Goal: Transaction & Acquisition: Book appointment/travel/reservation

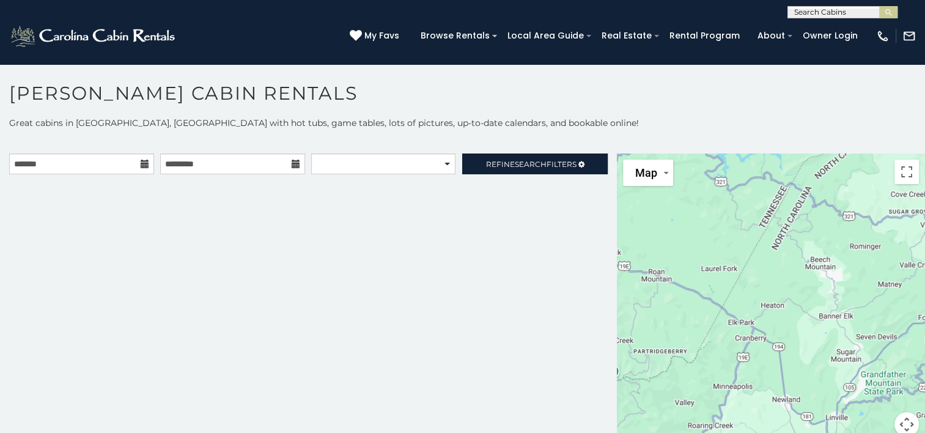
click at [142, 166] on icon at bounding box center [145, 164] width 9 height 9
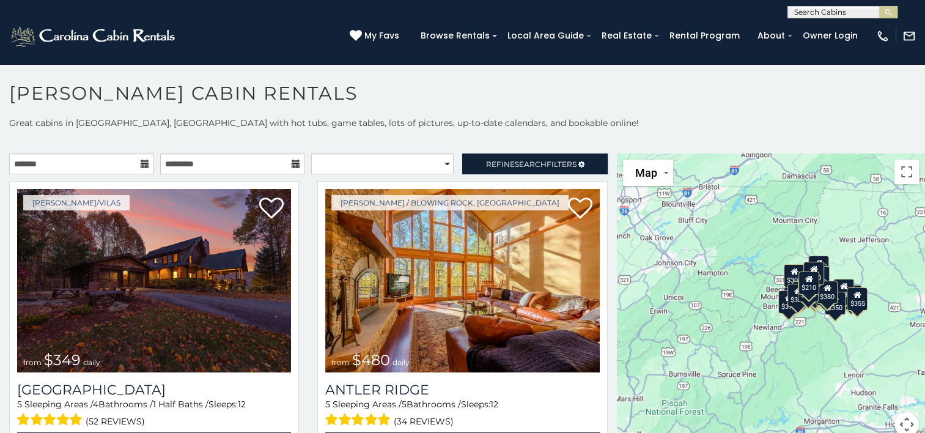
click at [141, 161] on icon at bounding box center [145, 164] width 9 height 9
click at [111, 152] on div "**********" at bounding box center [462, 284] width 925 height 335
click at [111, 159] on input "text" at bounding box center [81, 164] width 145 height 21
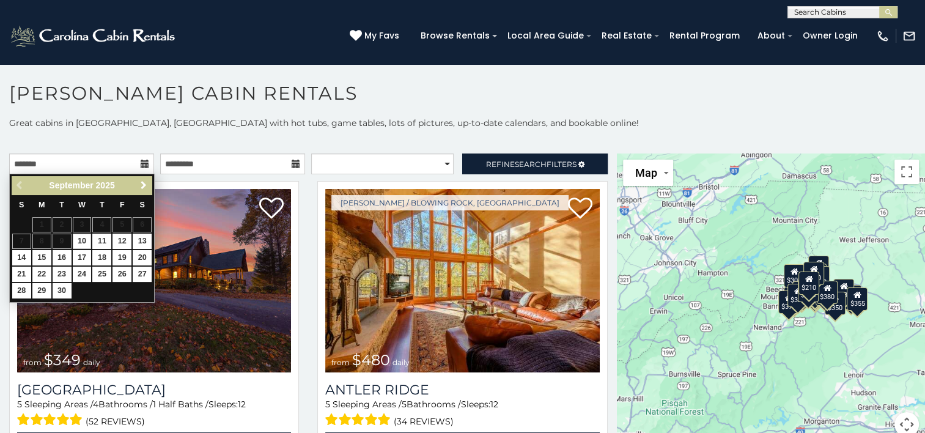
click at [143, 182] on span "Next" at bounding box center [144, 185] width 10 height 10
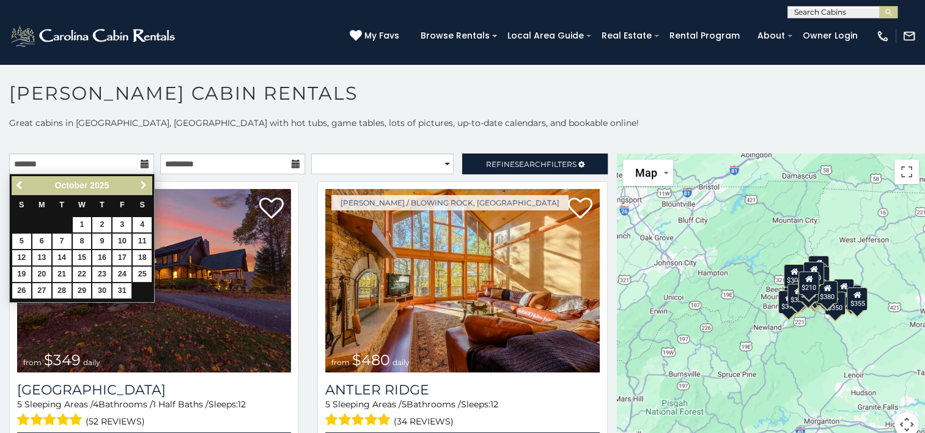
click at [143, 182] on span "Next" at bounding box center [144, 185] width 10 height 10
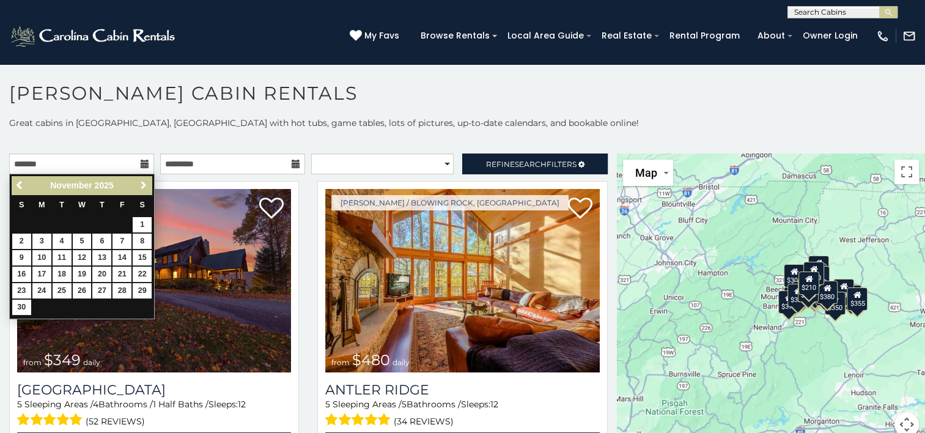
click at [143, 182] on span "Next" at bounding box center [144, 185] width 10 height 10
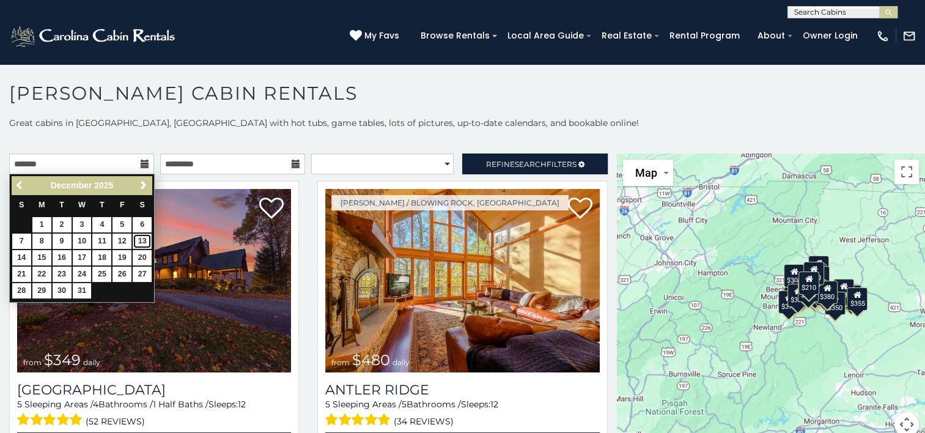
click at [141, 242] on link "13" at bounding box center [142, 241] width 19 height 15
type input "**********"
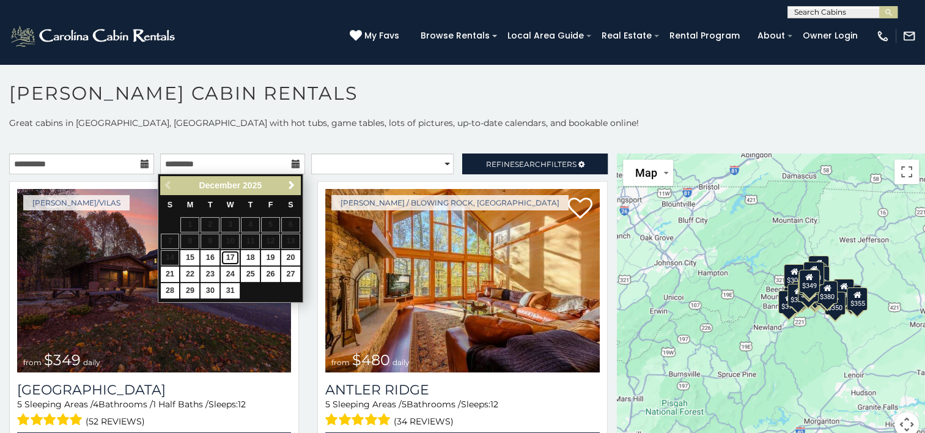
click at [231, 256] on link "17" at bounding box center [230, 257] width 19 height 15
type input "**********"
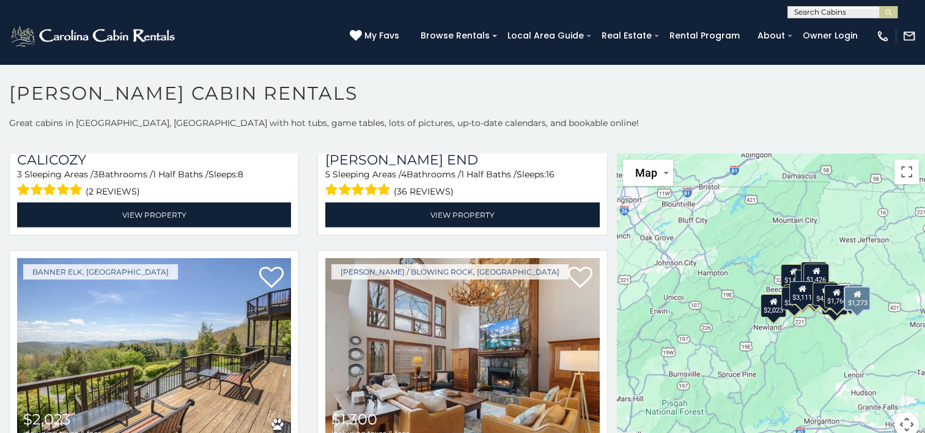
scroll to position [3853, 0]
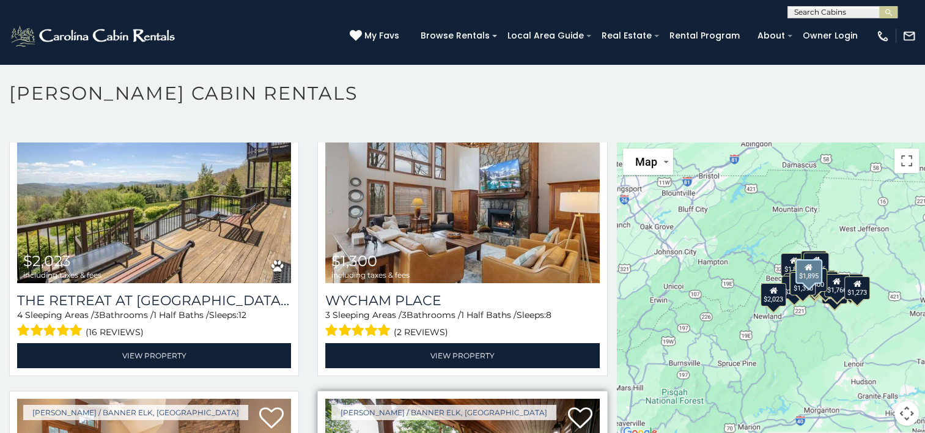
scroll to position [3923, 0]
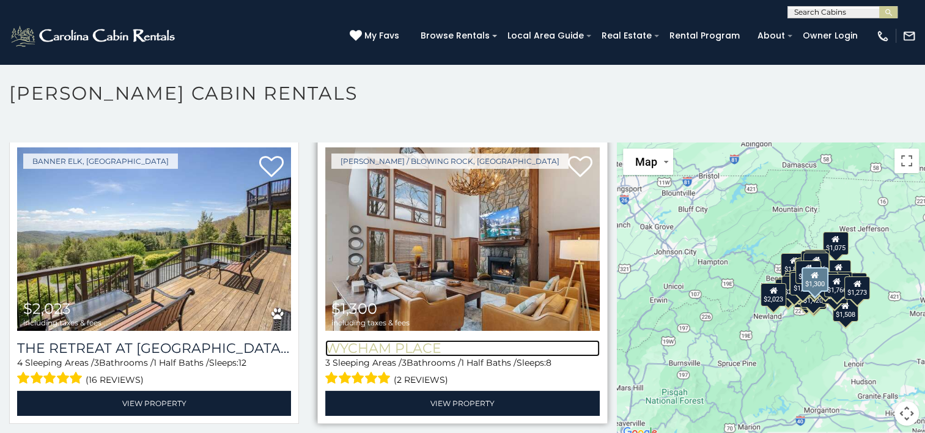
click at [362, 340] on h3 "Wycham Place" at bounding box center [462, 348] width 274 height 17
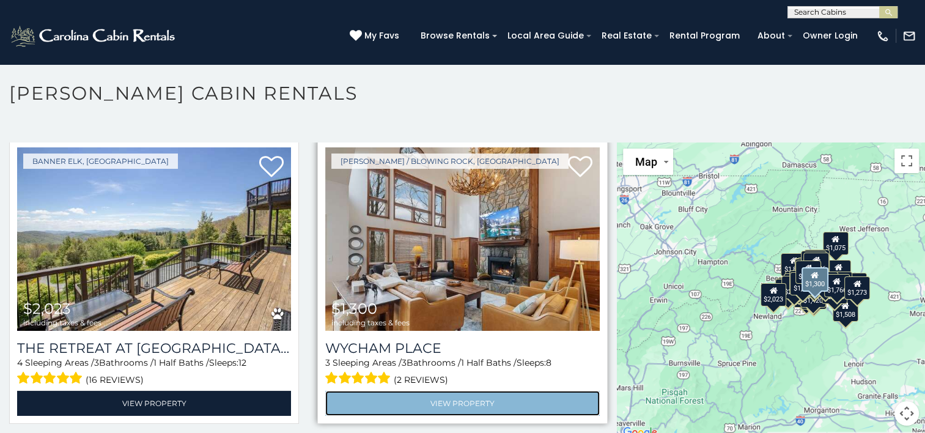
click at [423, 391] on link "View Property" at bounding box center [462, 403] width 274 height 25
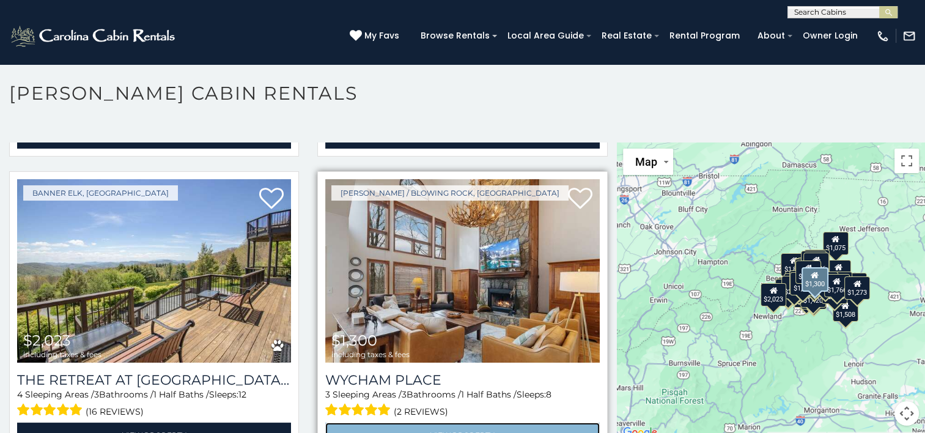
scroll to position [3862, 0]
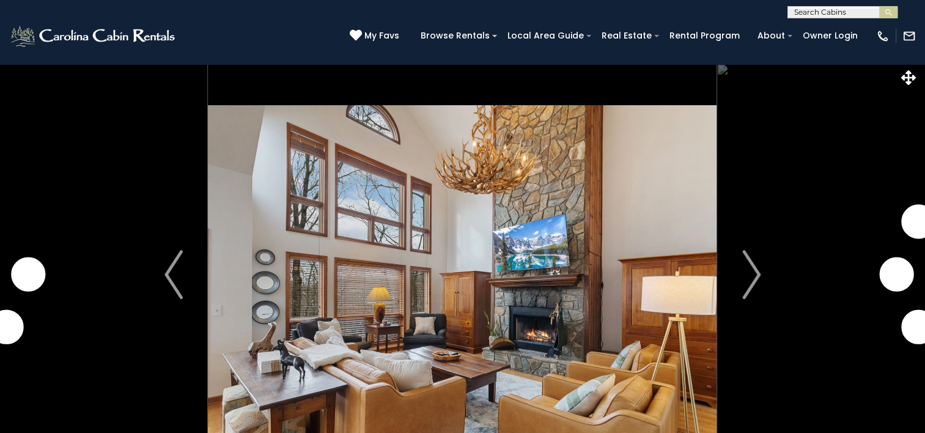
scroll to position [61, 0]
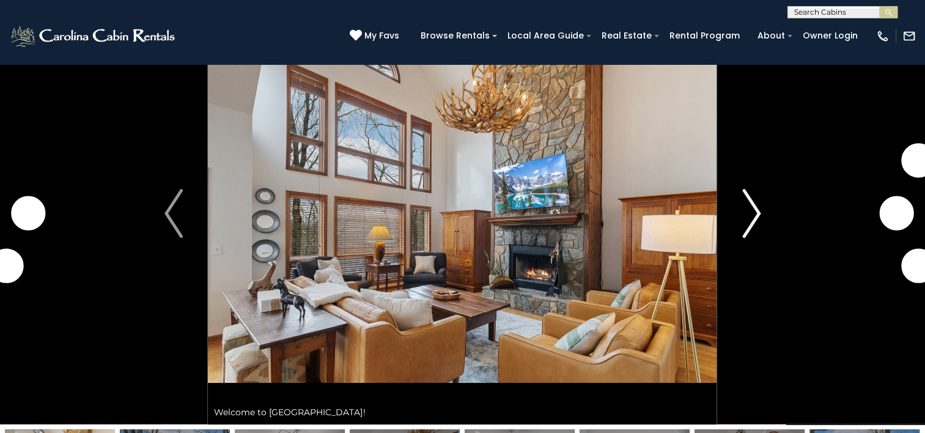
click at [755, 215] on img "Next" at bounding box center [751, 213] width 18 height 49
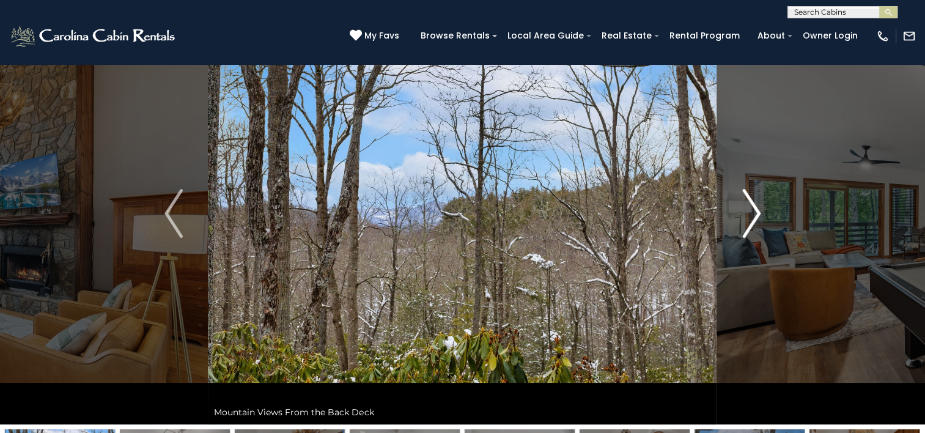
click at [747, 216] on img "Next" at bounding box center [751, 213] width 18 height 49
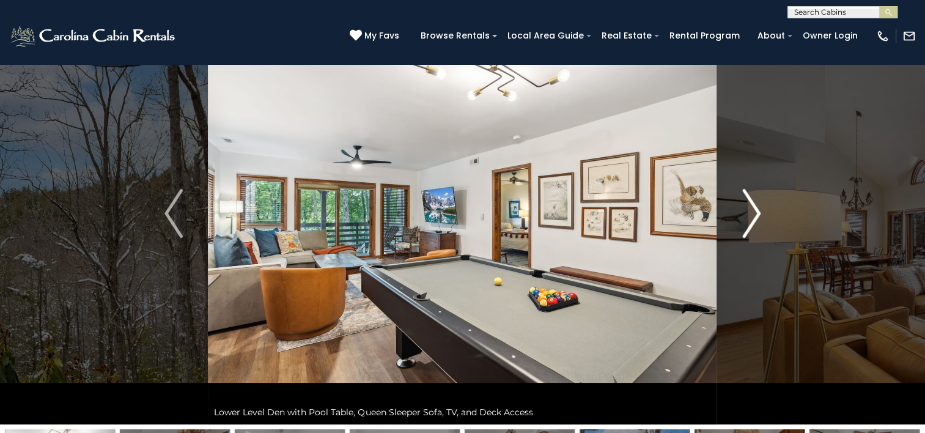
click at [751, 215] on img "Next" at bounding box center [751, 213] width 18 height 49
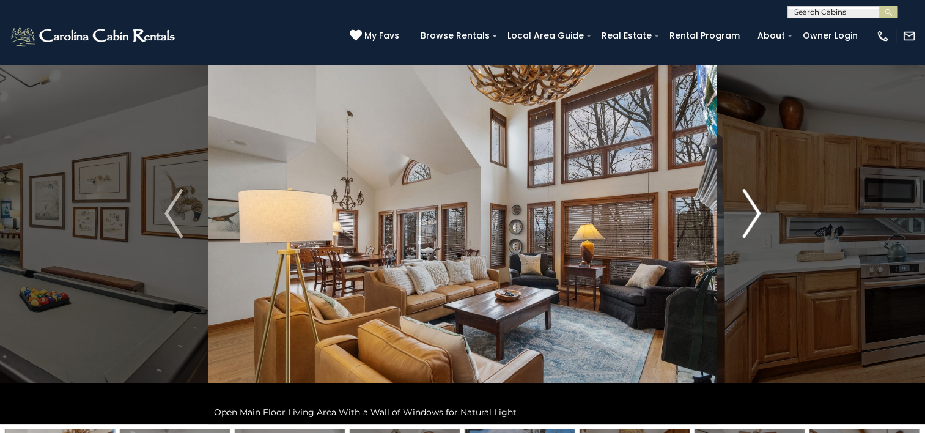
click at [751, 215] on img "Next" at bounding box center [751, 213] width 18 height 49
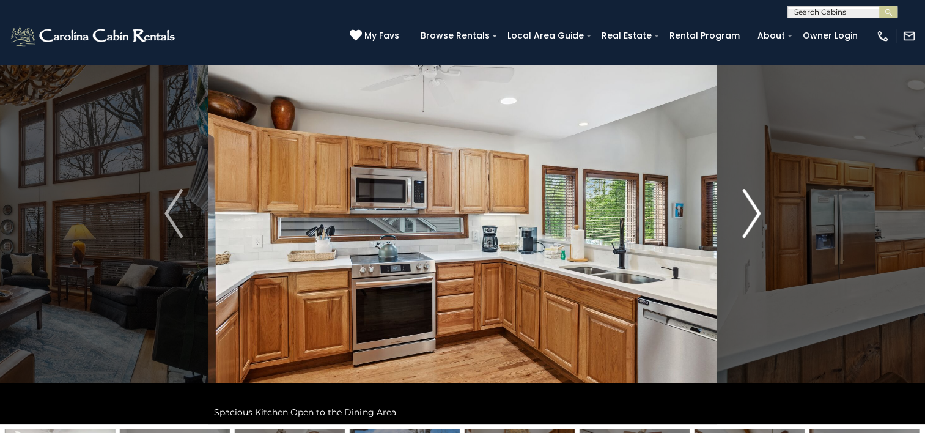
click at [753, 215] on img "Next" at bounding box center [751, 213] width 18 height 49
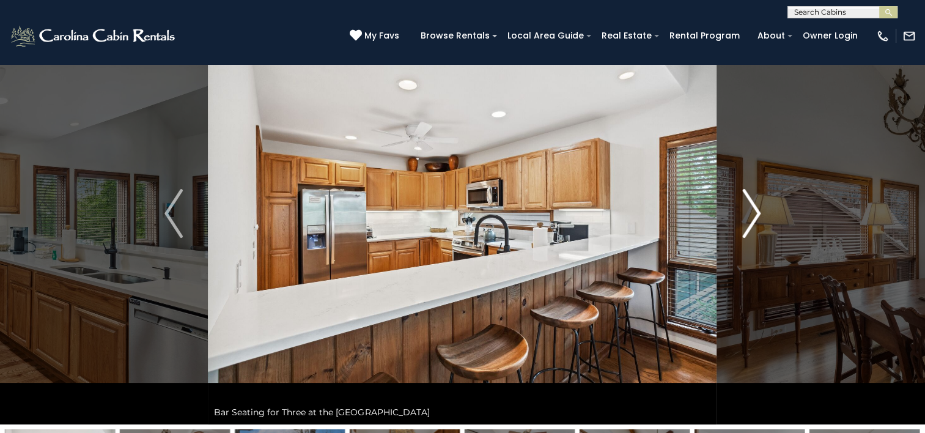
click at [757, 214] on img "Next" at bounding box center [751, 213] width 18 height 49
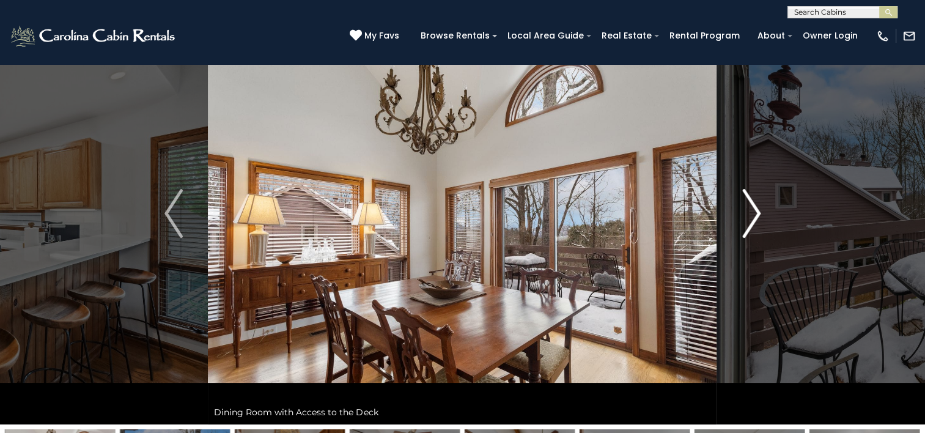
click at [757, 214] on img "Next" at bounding box center [751, 213] width 18 height 49
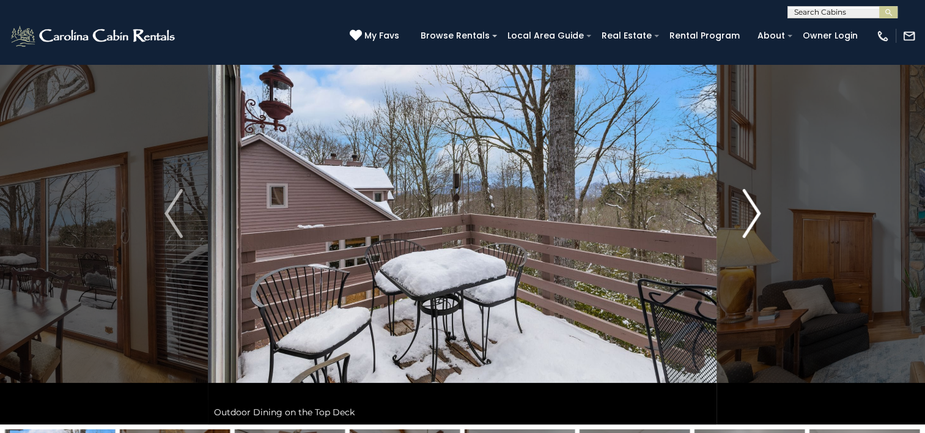
click at [757, 214] on img "Next" at bounding box center [751, 213] width 18 height 49
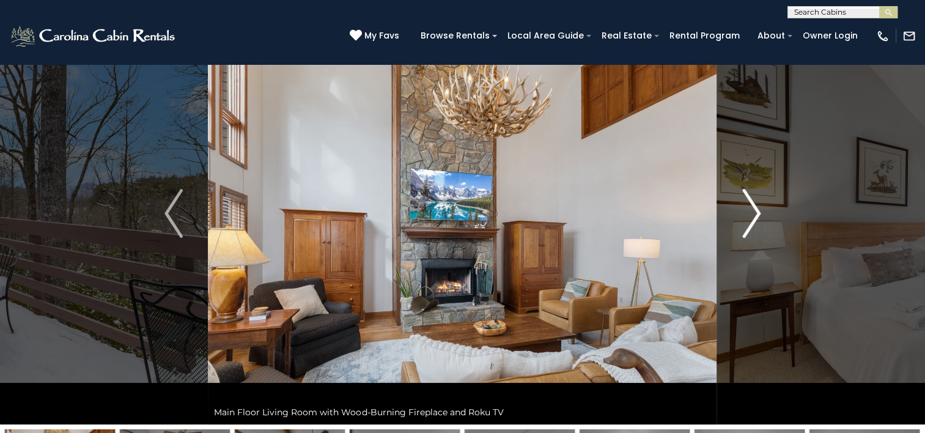
click at [757, 214] on img "Next" at bounding box center [751, 213] width 18 height 49
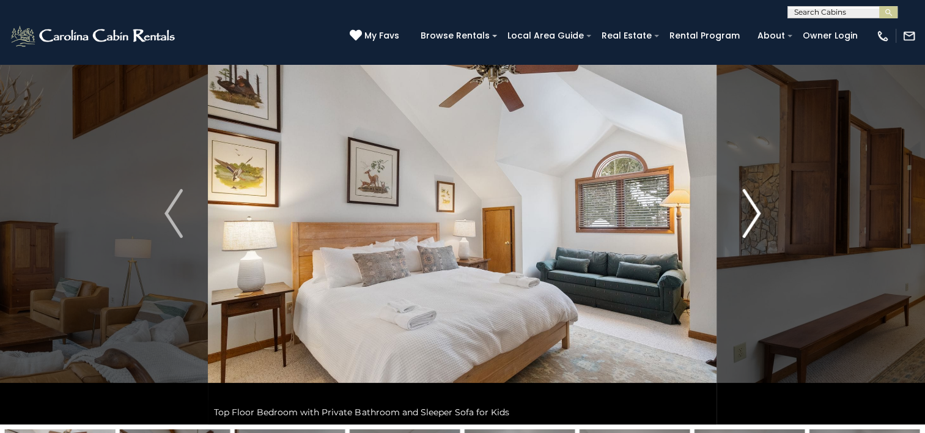
click at [757, 214] on img "Next" at bounding box center [751, 213] width 18 height 49
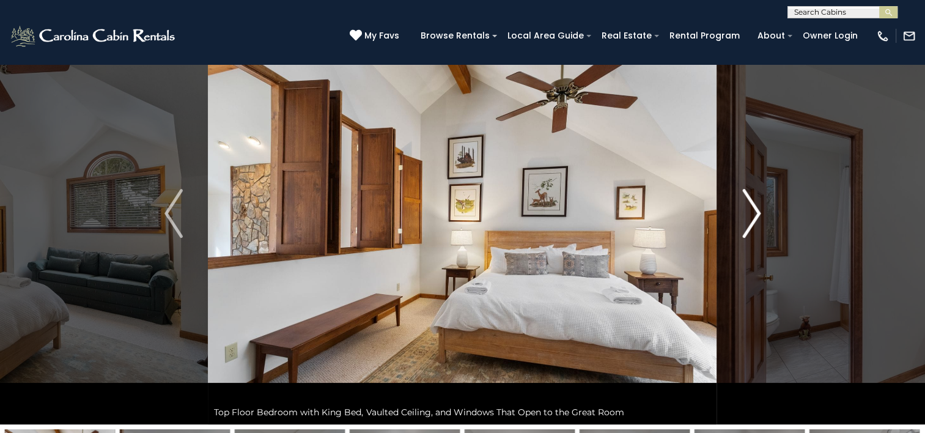
click at [757, 214] on img "Next" at bounding box center [751, 213] width 18 height 49
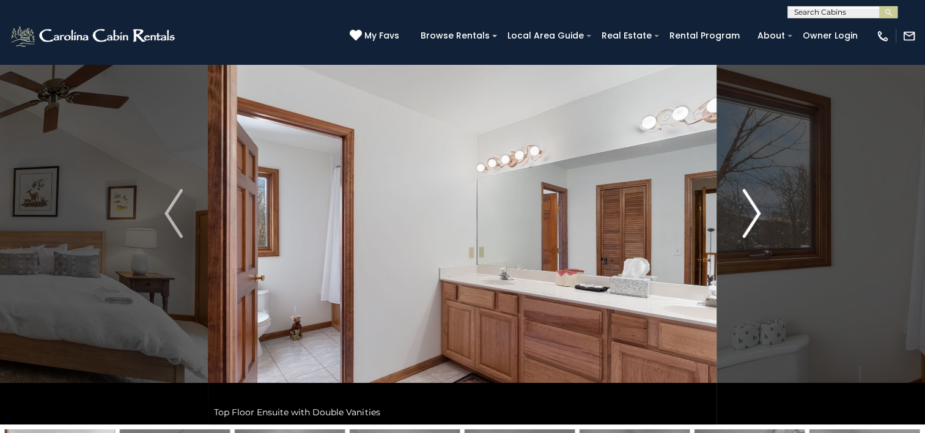
click at [757, 214] on img "Next" at bounding box center [751, 213] width 18 height 49
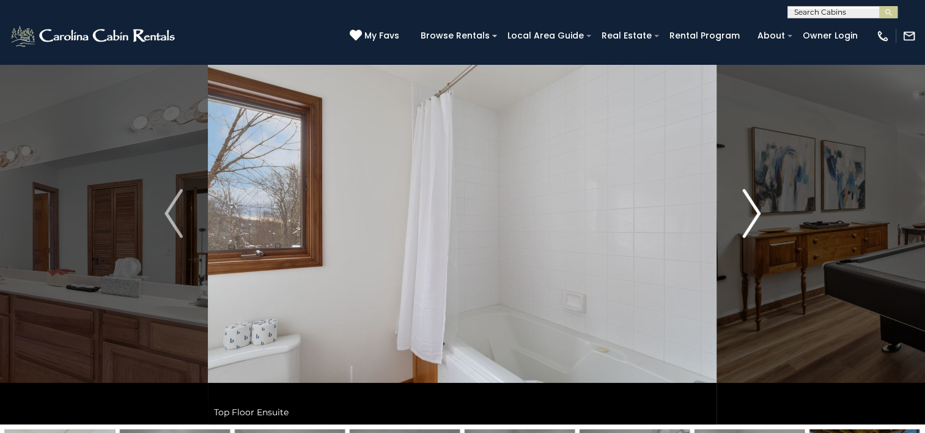
click at [757, 214] on img "Next" at bounding box center [751, 213] width 18 height 49
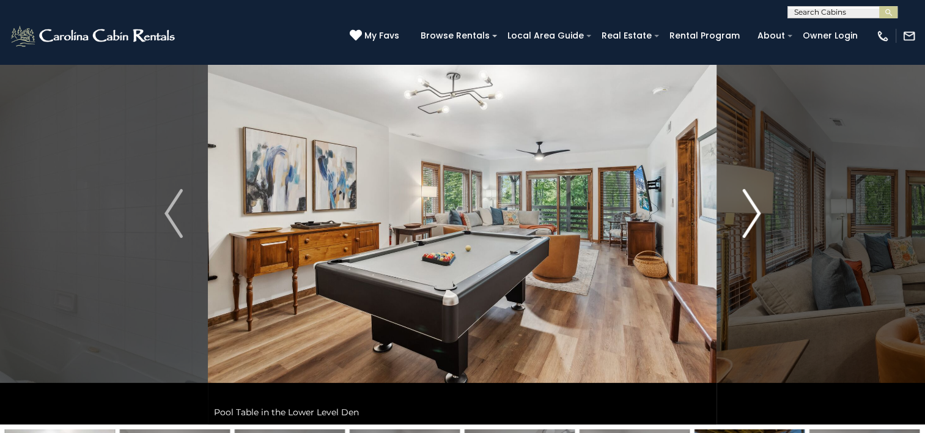
click at [757, 214] on img "Next" at bounding box center [751, 213] width 18 height 49
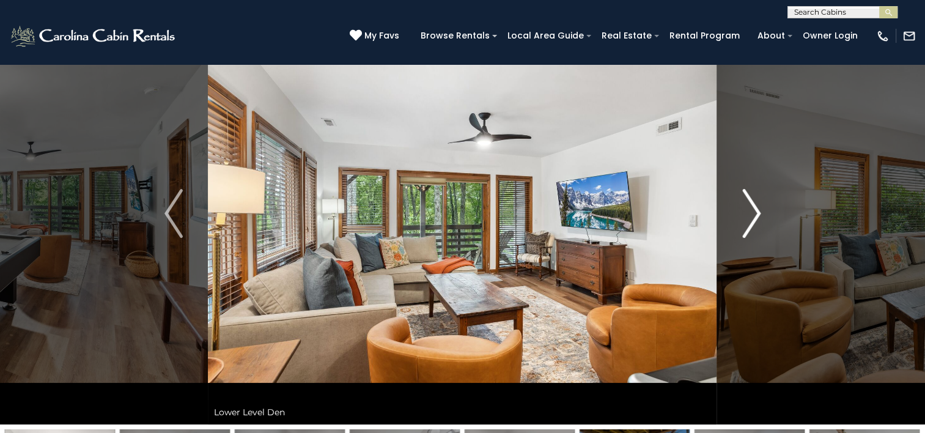
click at [757, 214] on img "Next" at bounding box center [751, 213] width 18 height 49
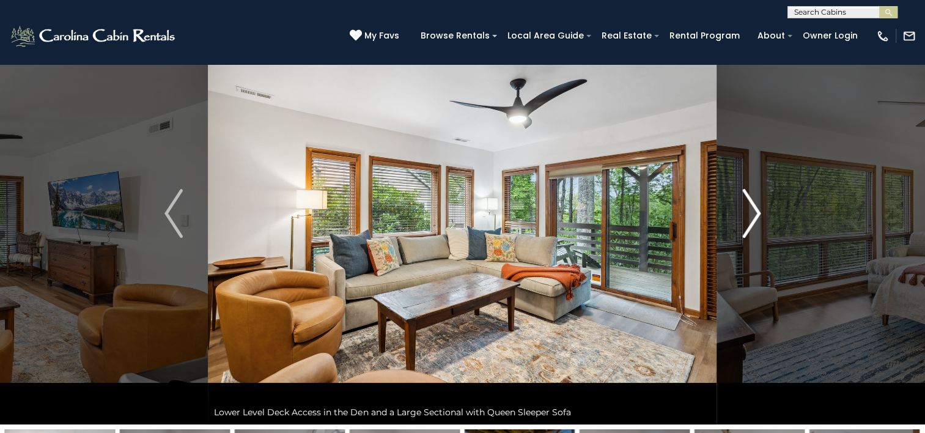
click at [757, 214] on img "Next" at bounding box center [751, 213] width 18 height 49
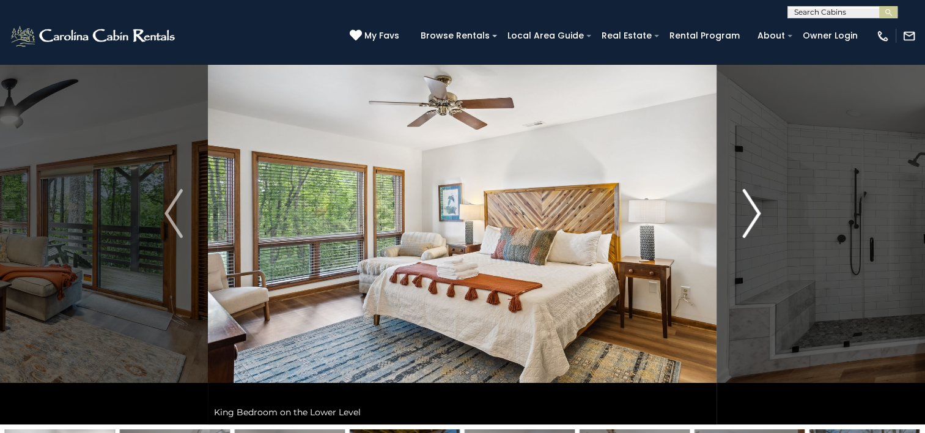
click at [757, 214] on img "Next" at bounding box center [751, 213] width 18 height 49
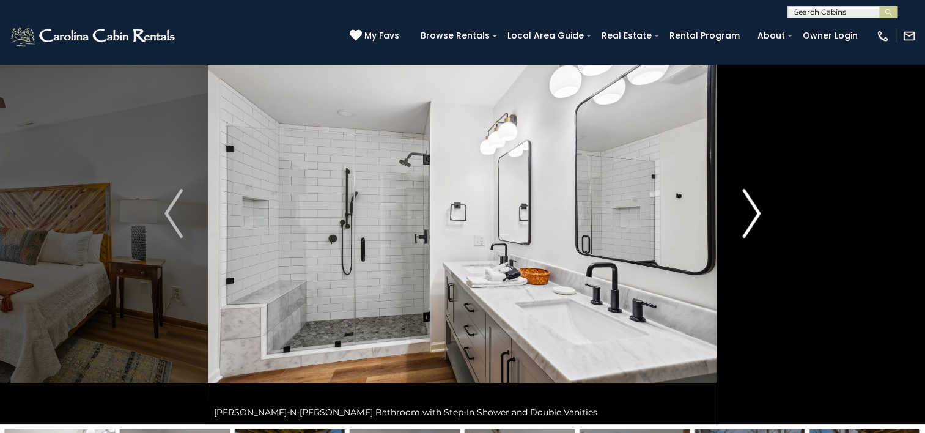
click at [757, 214] on img "Next" at bounding box center [751, 213] width 18 height 49
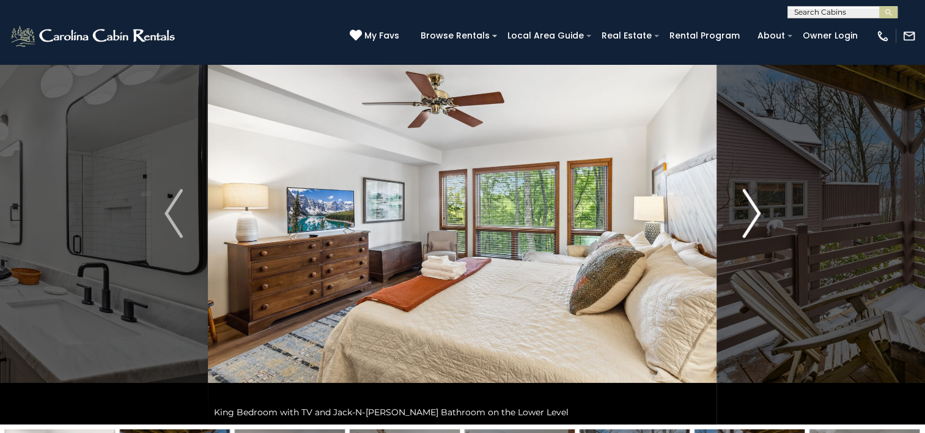
click at [757, 214] on img "Next" at bounding box center [751, 213] width 18 height 49
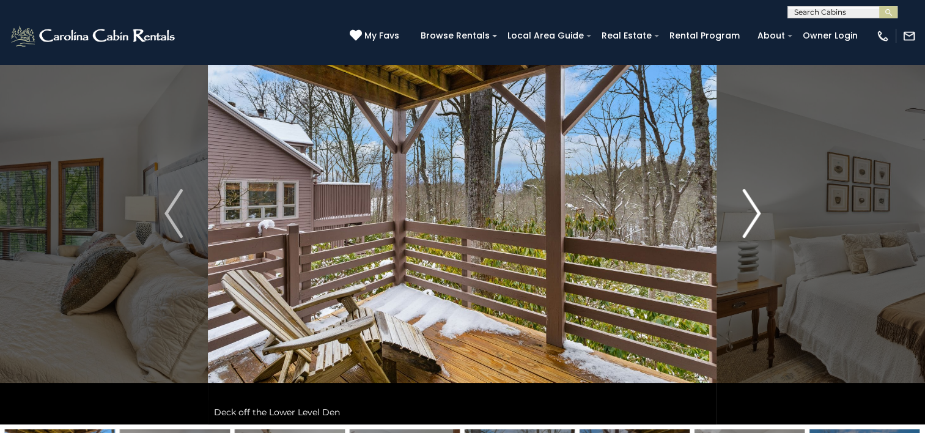
click at [757, 214] on img "Next" at bounding box center [751, 213] width 18 height 49
